Goal: Communication & Community: Answer question/provide support

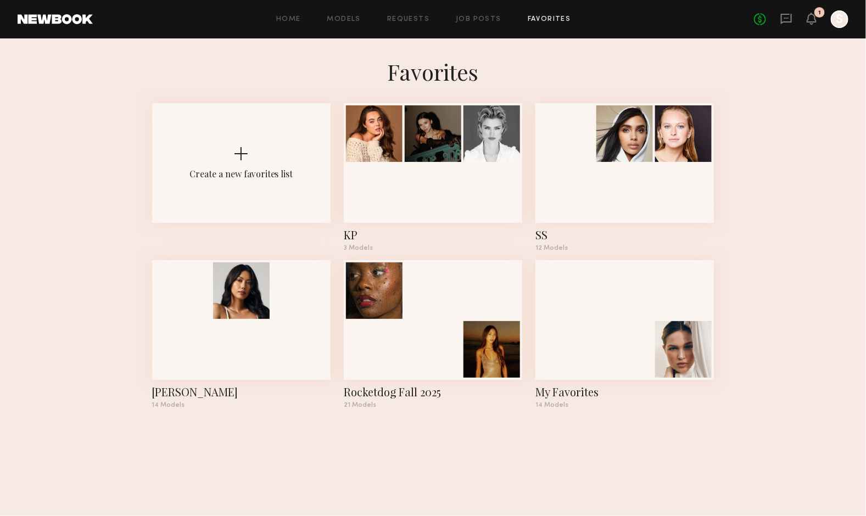
click at [837, 18] on div at bounding box center [839, 19] width 18 height 18
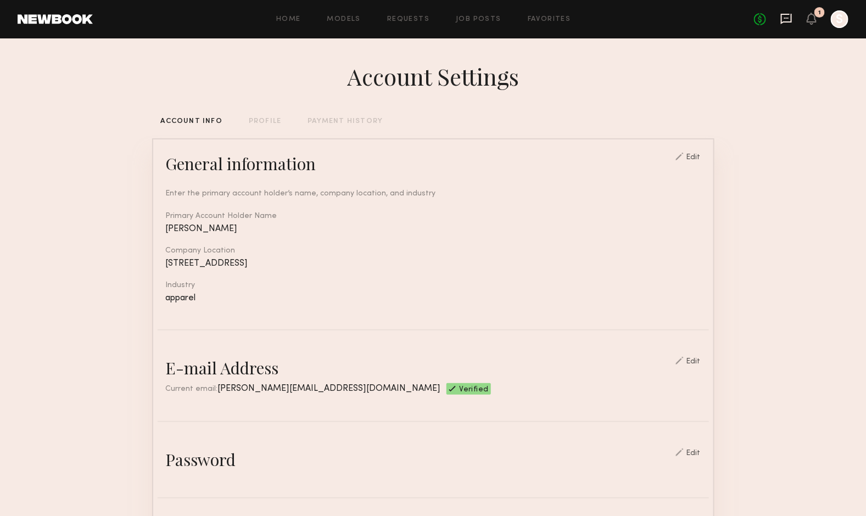
click at [784, 18] on icon at bounding box center [786, 18] width 4 height 1
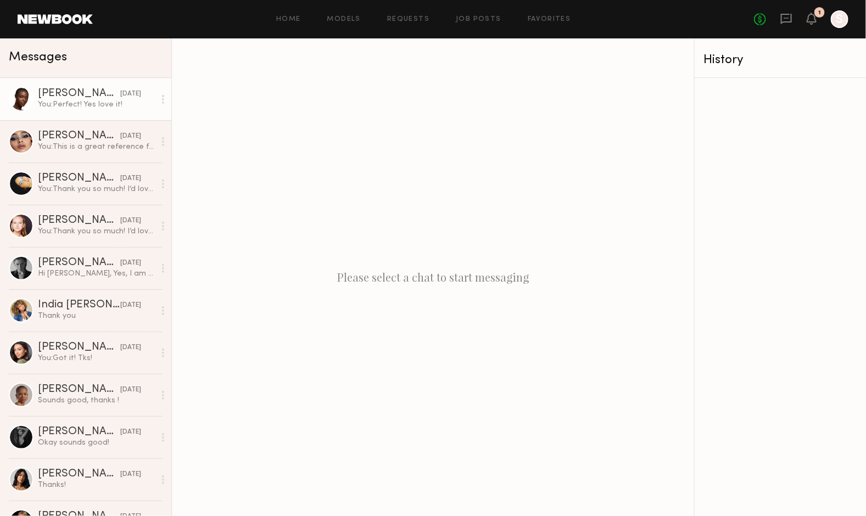
click at [93, 100] on div "You: Perfect! Yes love it!" at bounding box center [96, 104] width 117 height 10
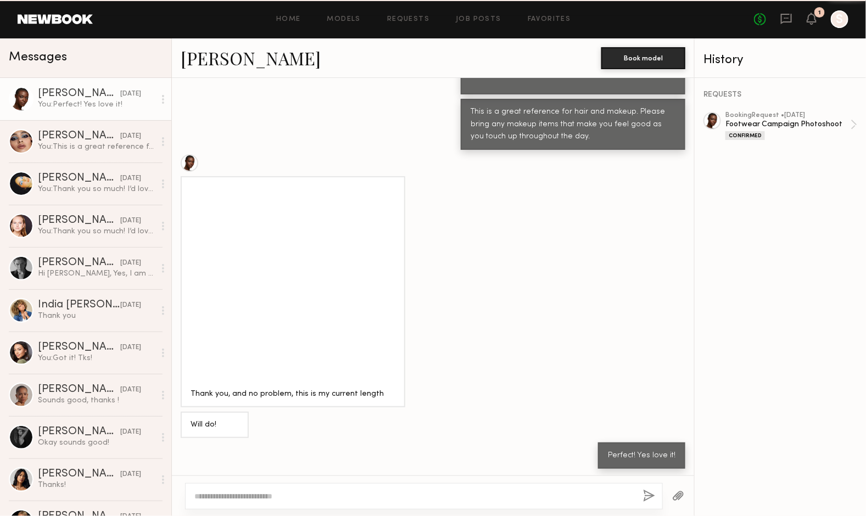
scroll to position [1150, 0]
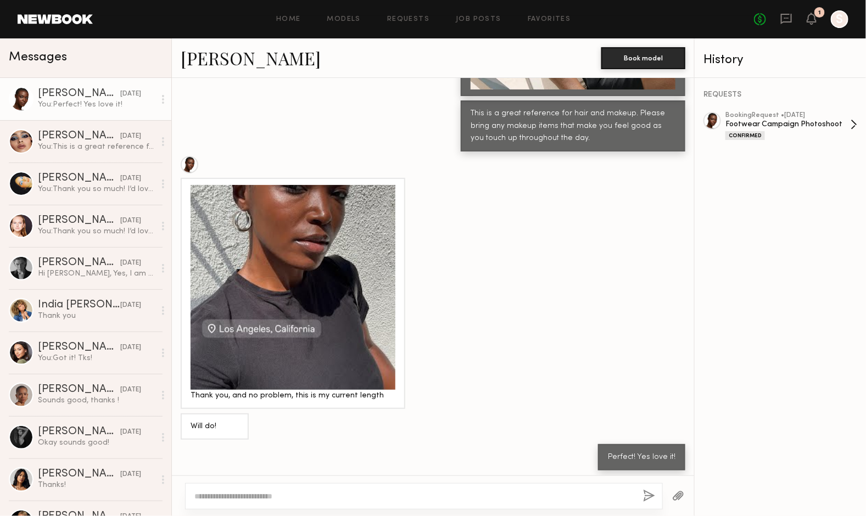
click at [800, 119] on div "Footwear Campaign Photoshoot" at bounding box center [787, 124] width 125 height 10
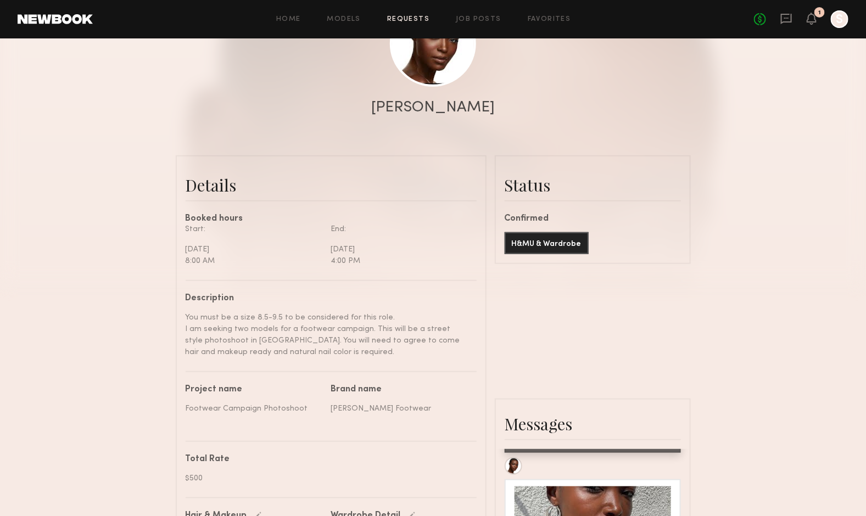
scroll to position [288, 0]
